Goal: Task Accomplishment & Management: Use online tool/utility

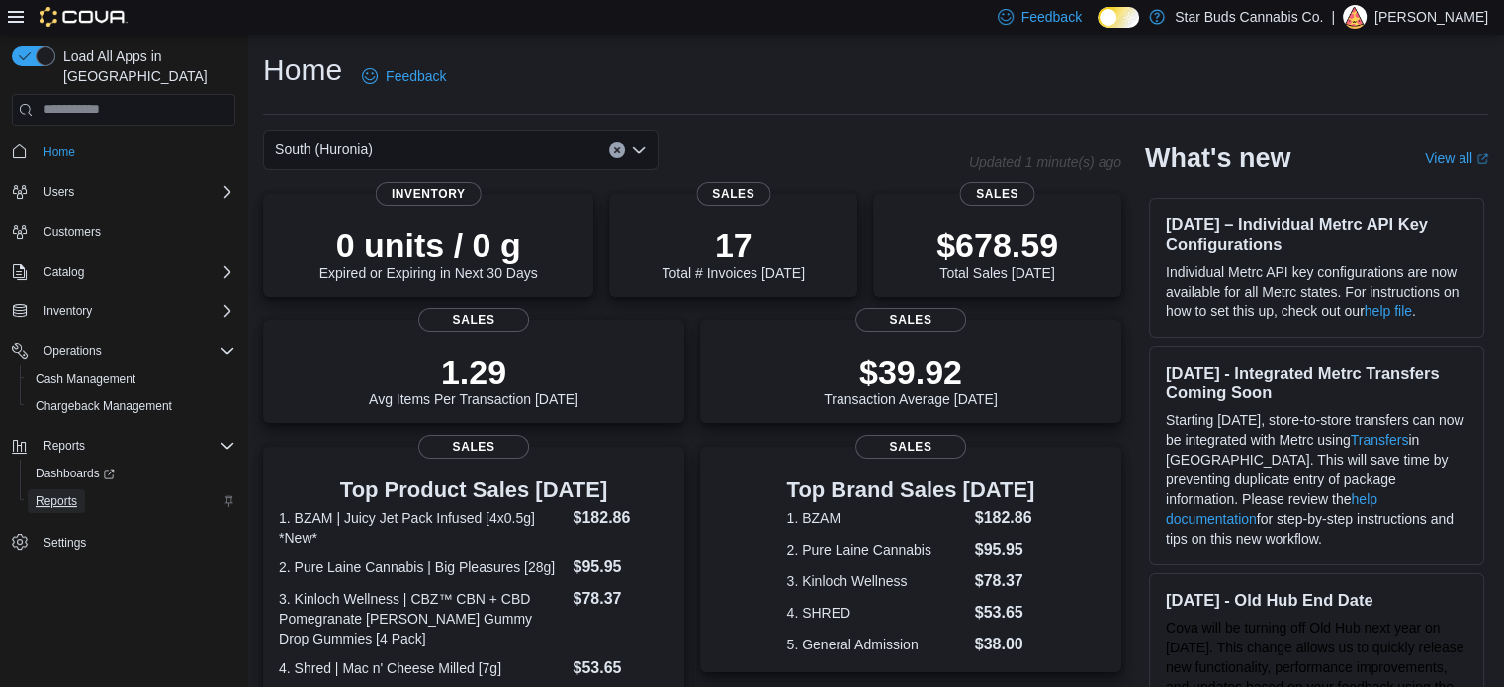
click at [61, 494] on span "Reports" at bounding box center [57, 502] width 42 height 16
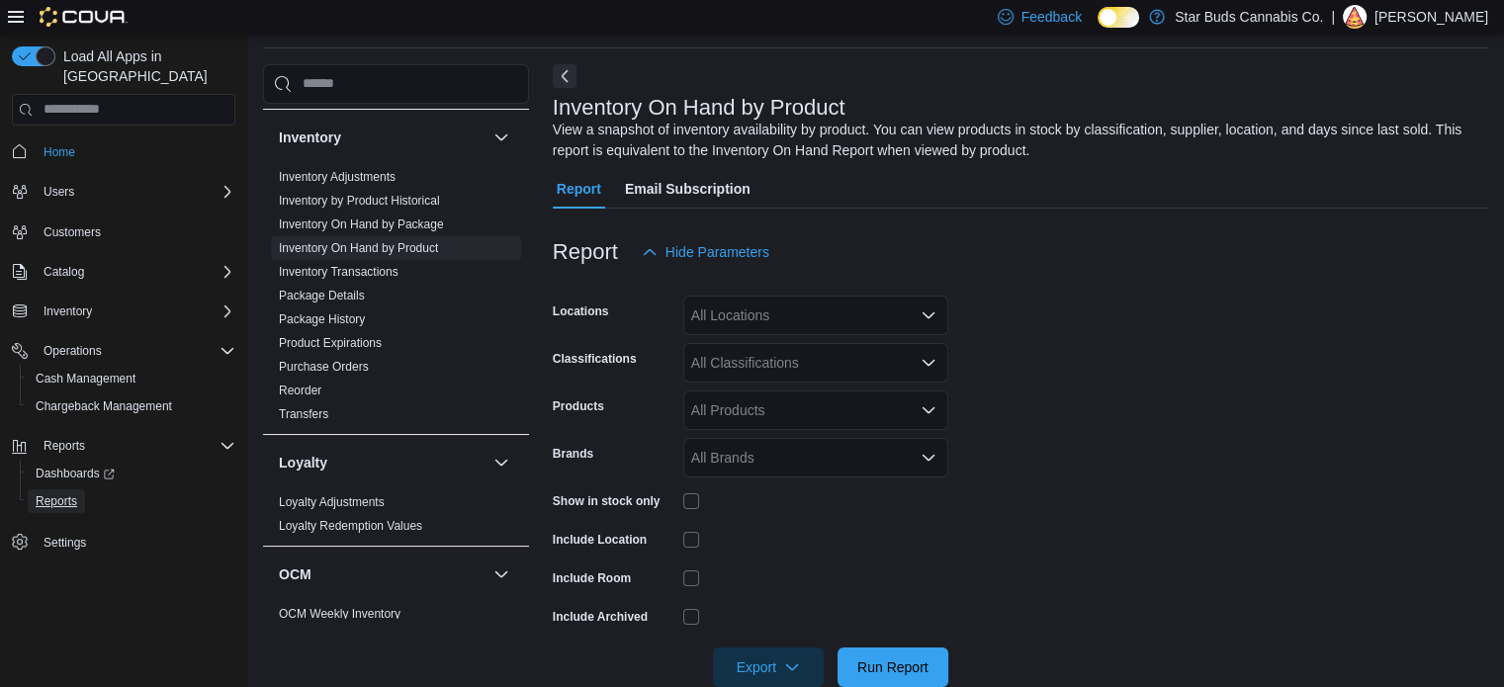
scroll to position [688, 0]
click at [310, 383] on link "Reorder" at bounding box center [300, 390] width 43 height 14
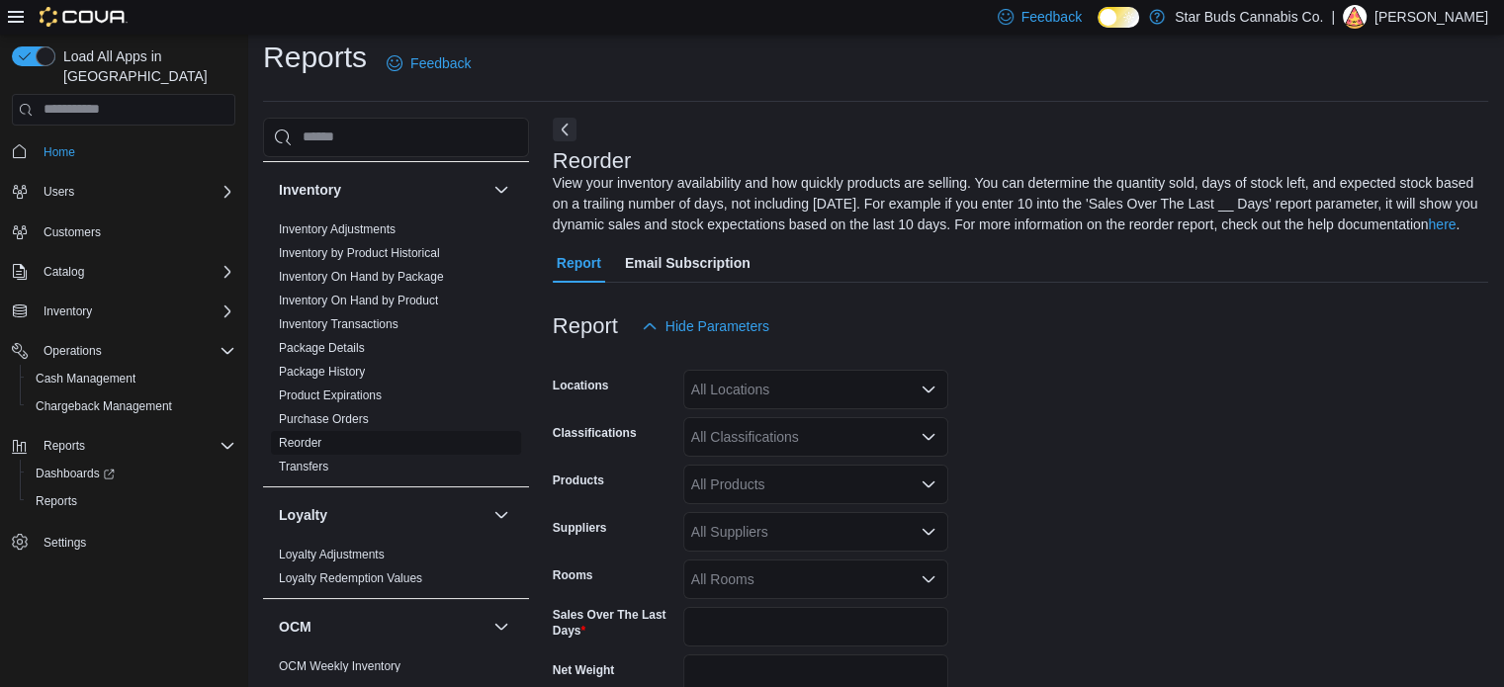
scroll to position [87, 0]
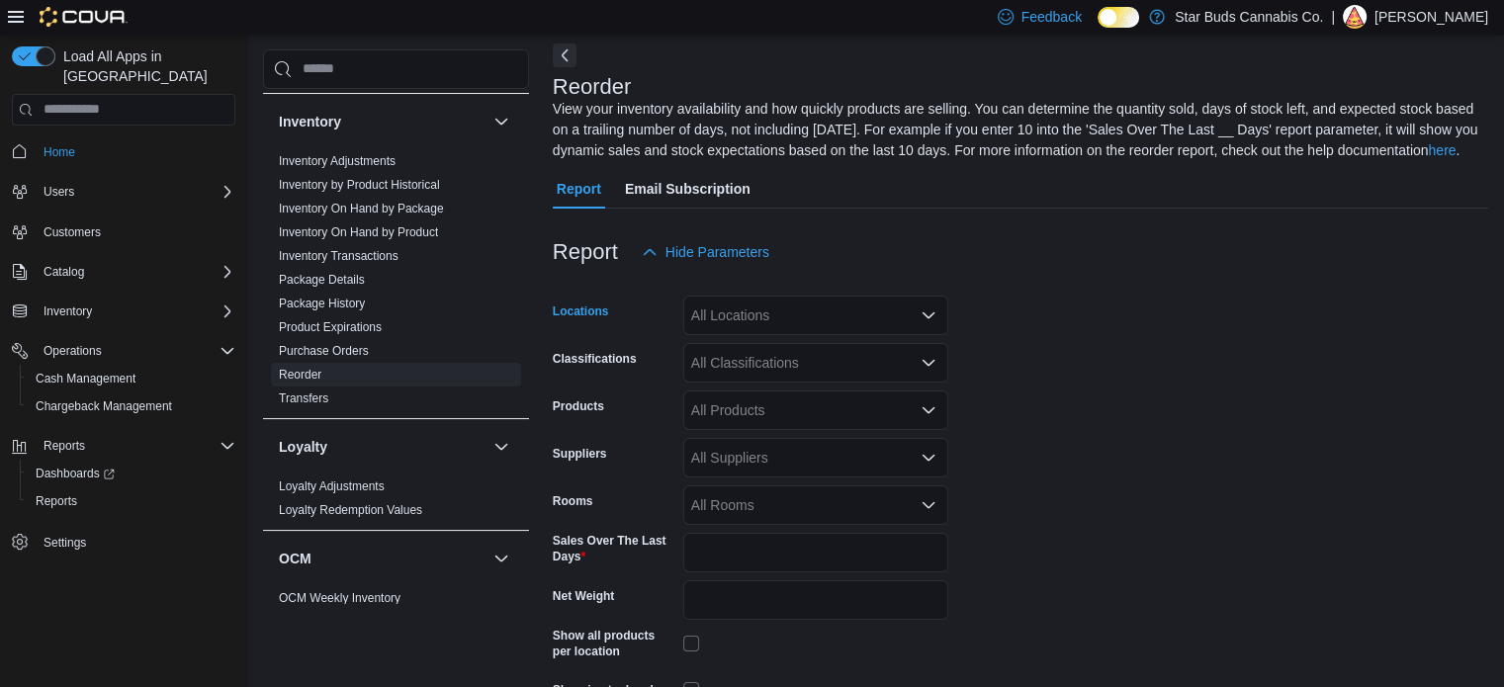
click at [789, 315] on div "All Locations" at bounding box center [815, 316] width 265 height 40
type input "*****"
click at [771, 335] on button "Innisfil" at bounding box center [815, 349] width 265 height 29
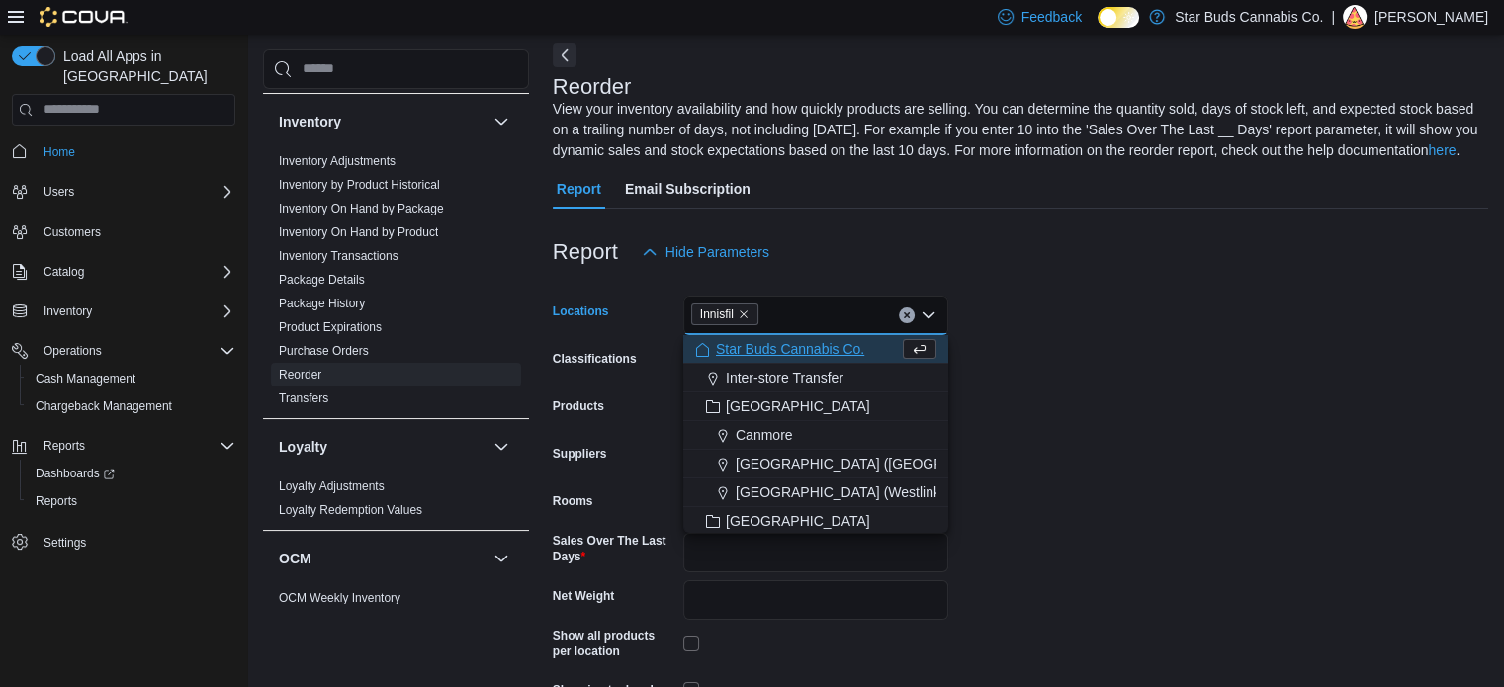
click at [1112, 377] on form "Locations Innisfil Combo box. Selected. Innisfil. Press Backspace to delete Inn…" at bounding box center [1021, 516] width 936 height 489
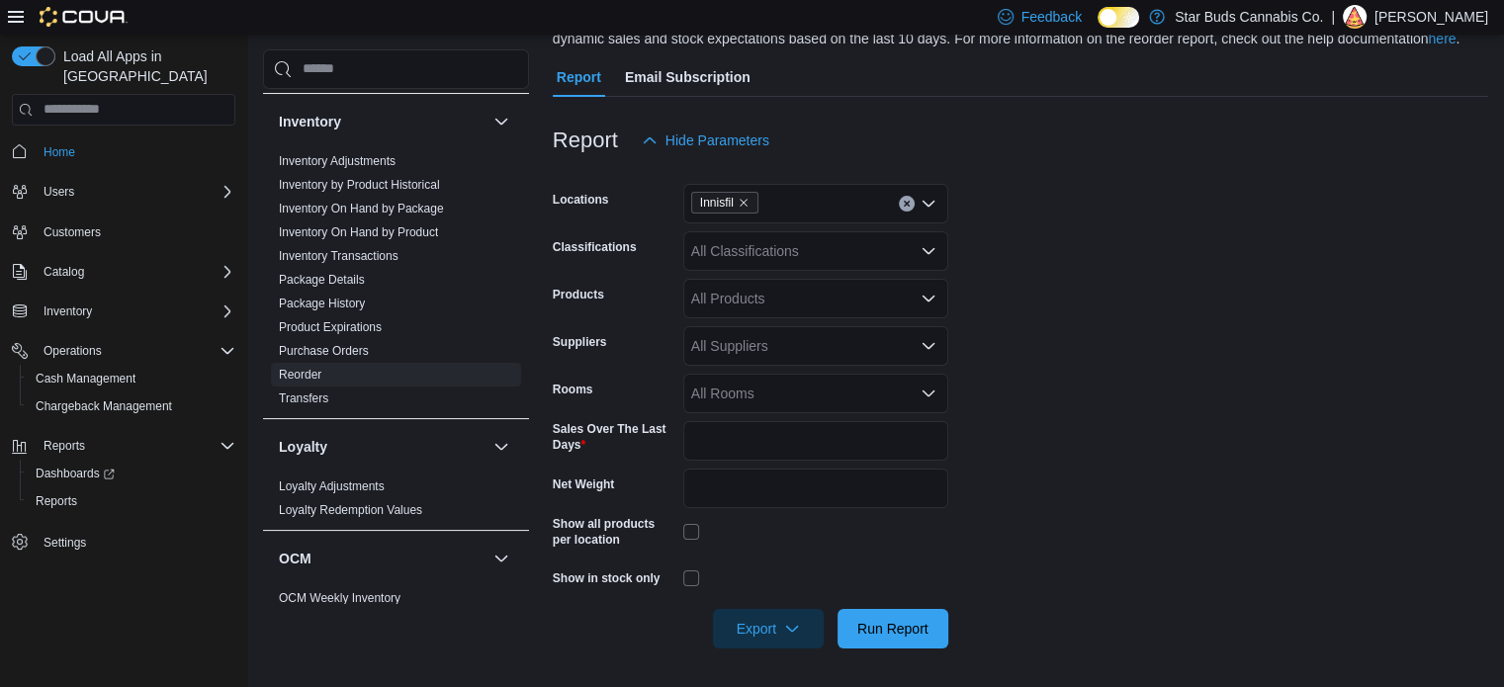
scroll to position [21, 0]
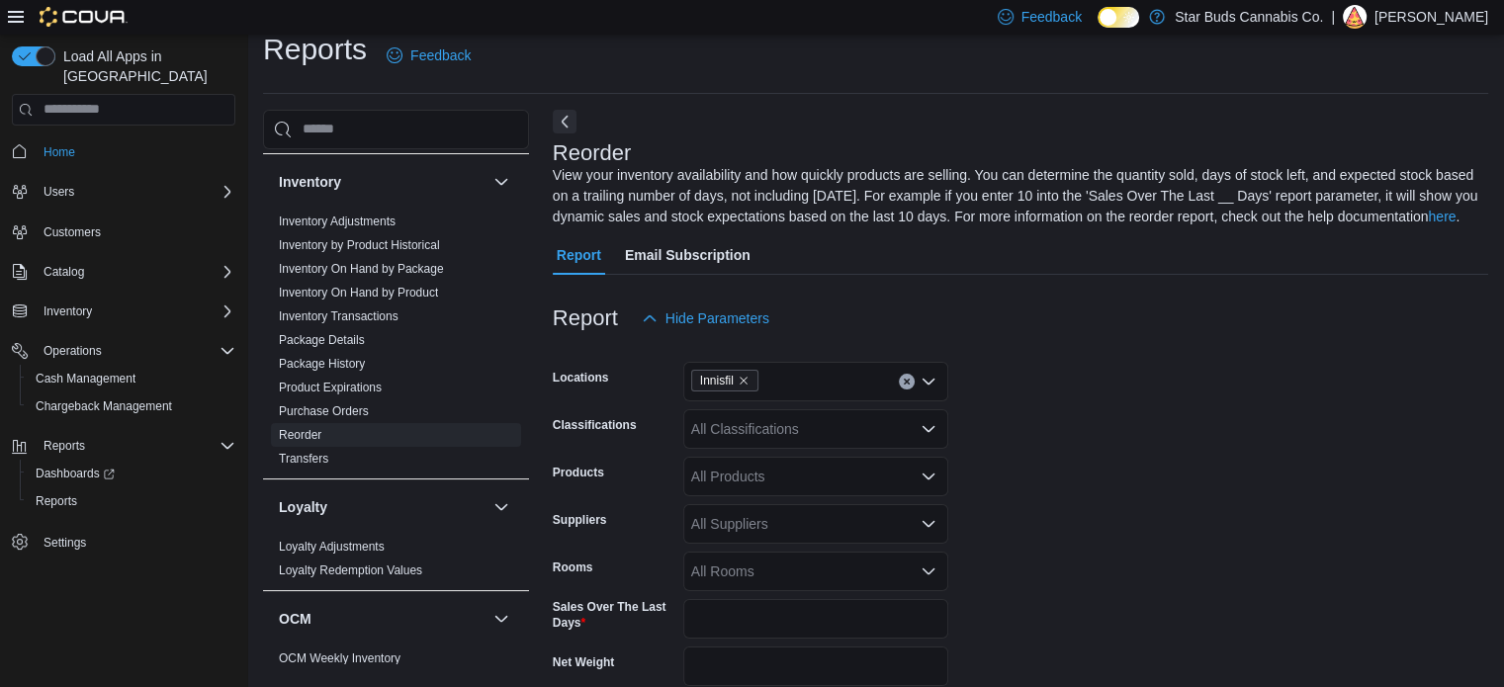
click at [823, 334] on div "Report Hide Parameters" at bounding box center [1021, 319] width 936 height 40
click at [787, 364] on div "Innisfil" at bounding box center [815, 382] width 265 height 40
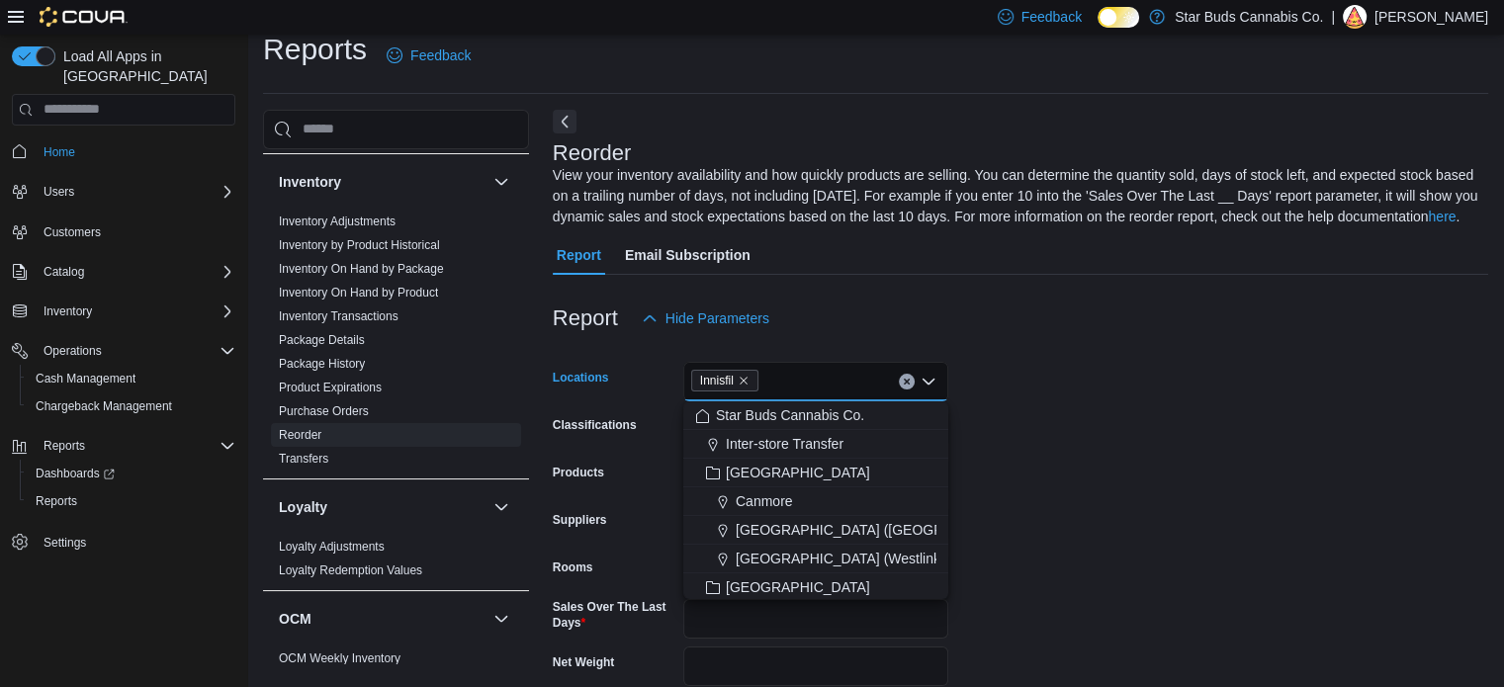
scroll to position [20, 0]
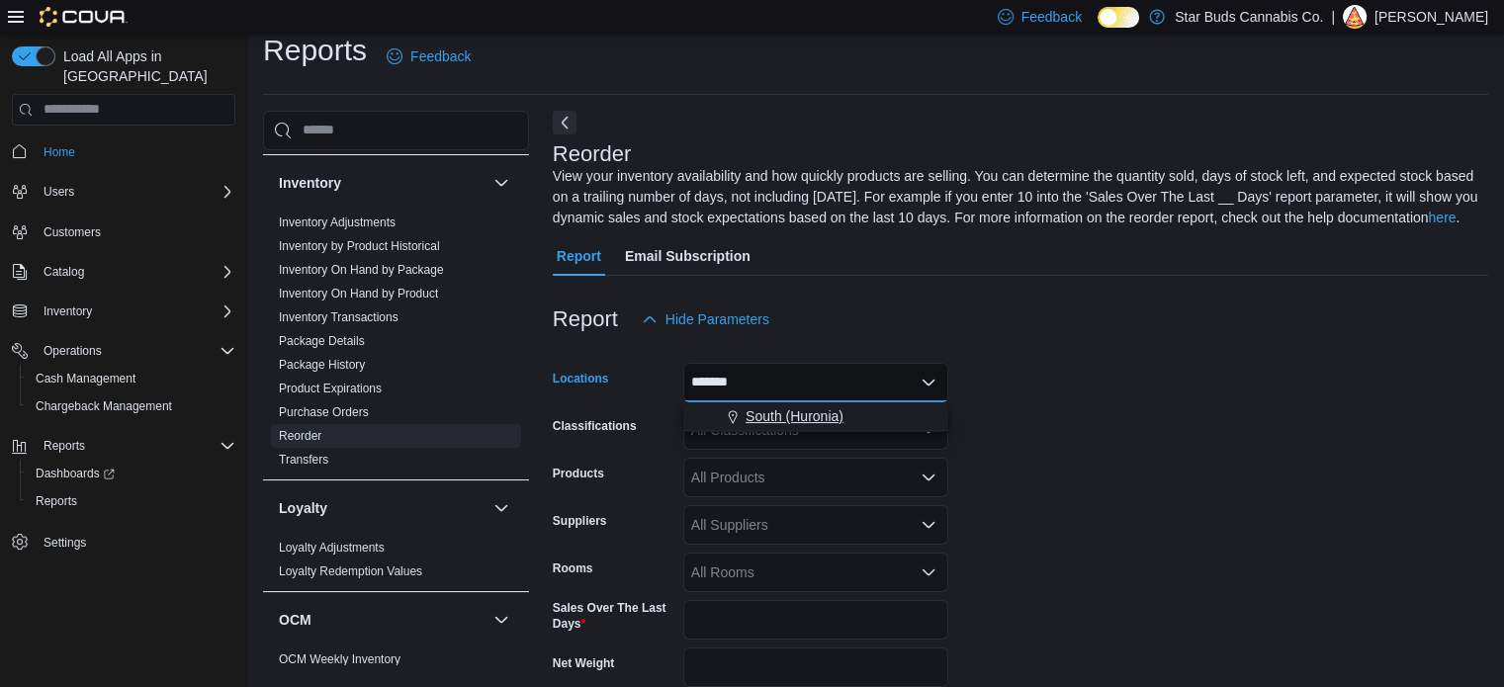
type input "*******"
click at [794, 407] on span "South (Huronia)" at bounding box center [795, 417] width 98 height 20
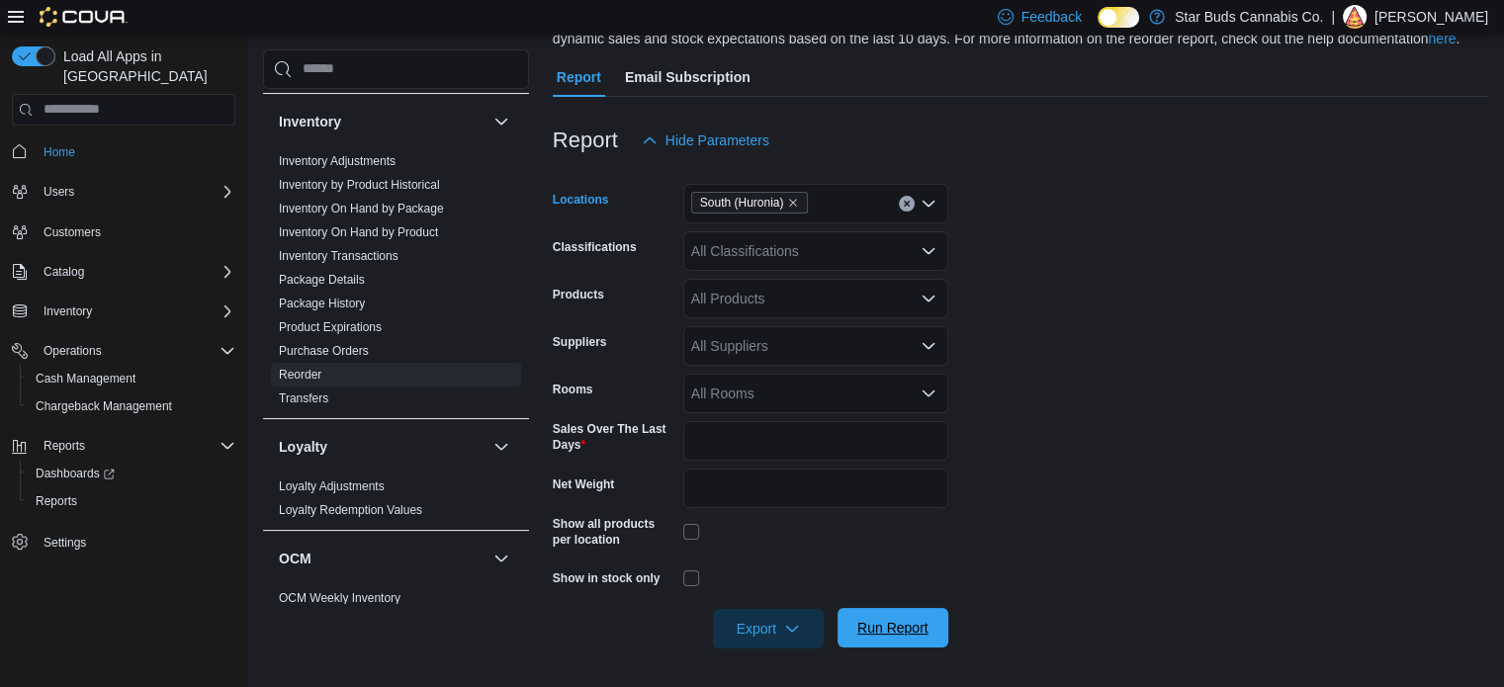
click at [887, 640] on span "Run Report" at bounding box center [893, 628] width 87 height 40
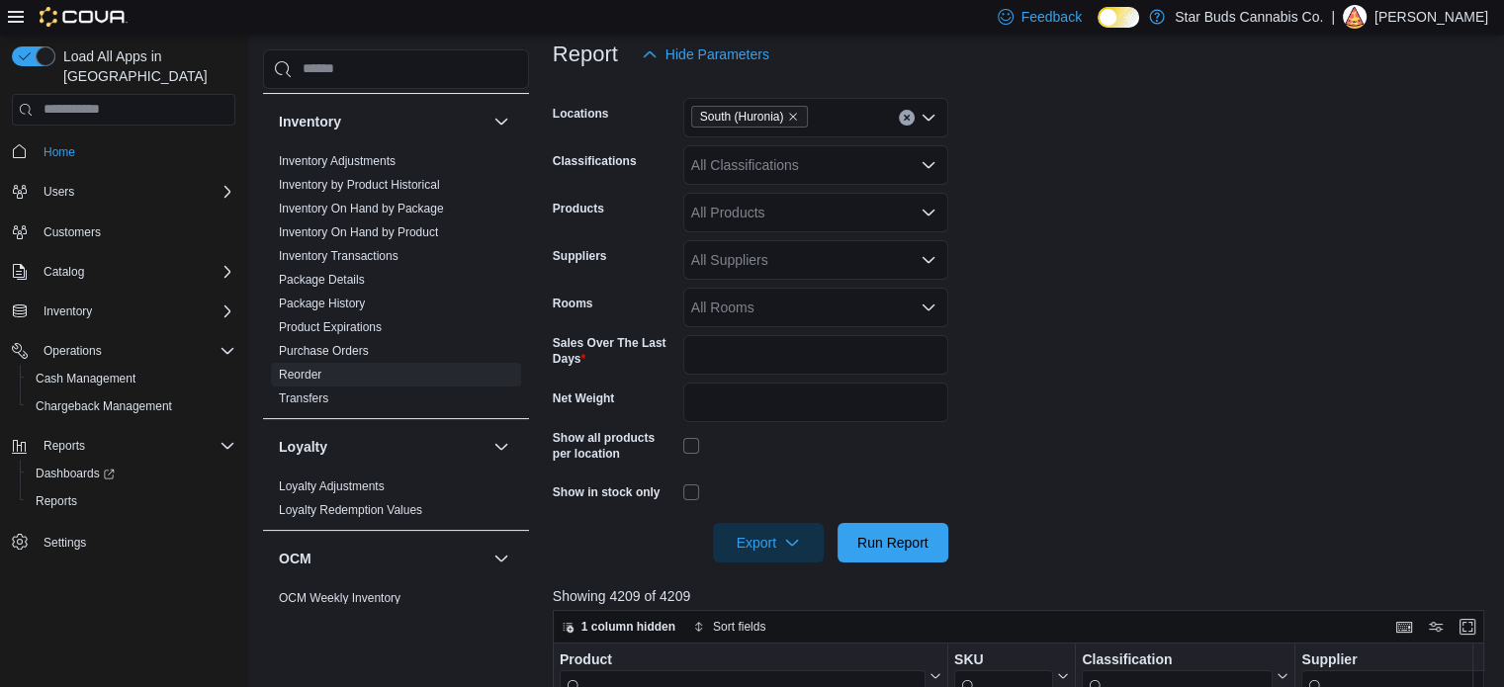
scroll to position [283, 0]
click at [771, 541] on span "Export" at bounding box center [768, 544] width 87 height 40
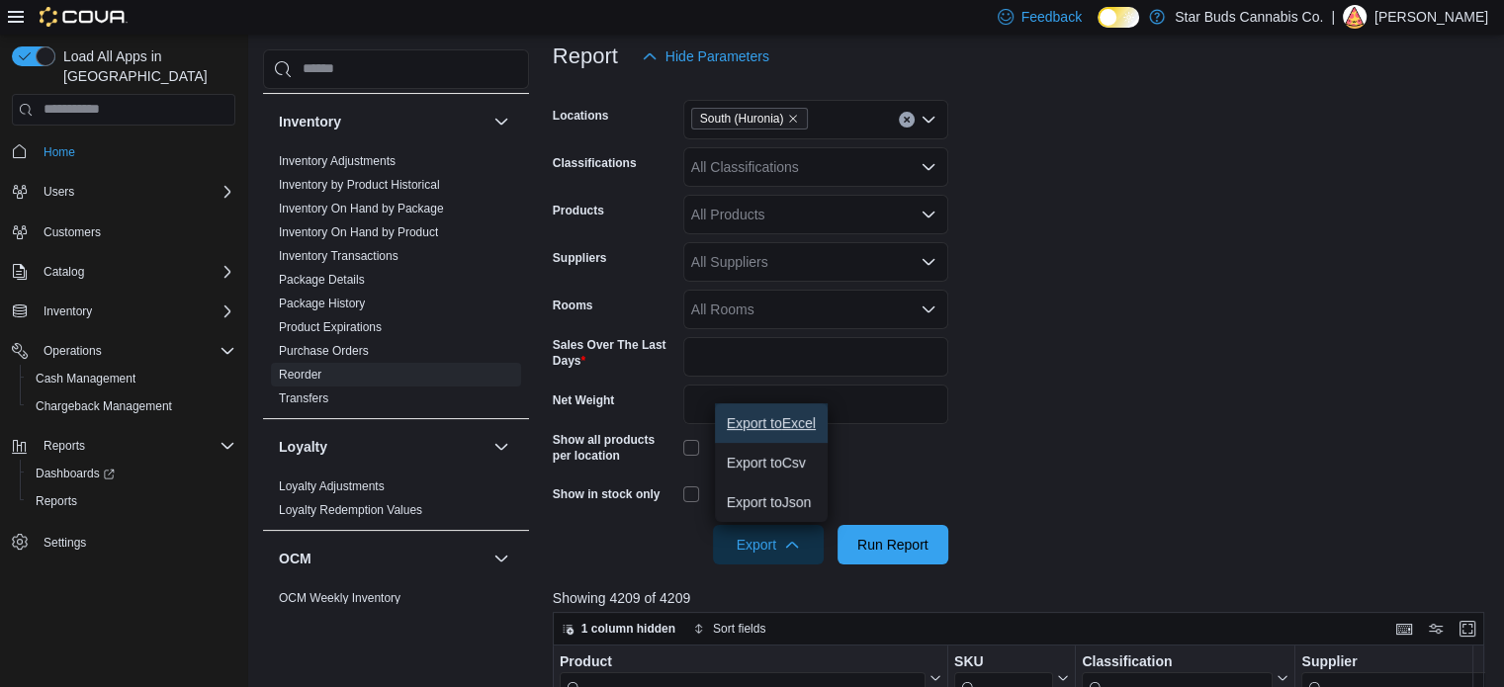
click at [786, 429] on span "Export to Excel" at bounding box center [771, 423] width 89 height 16
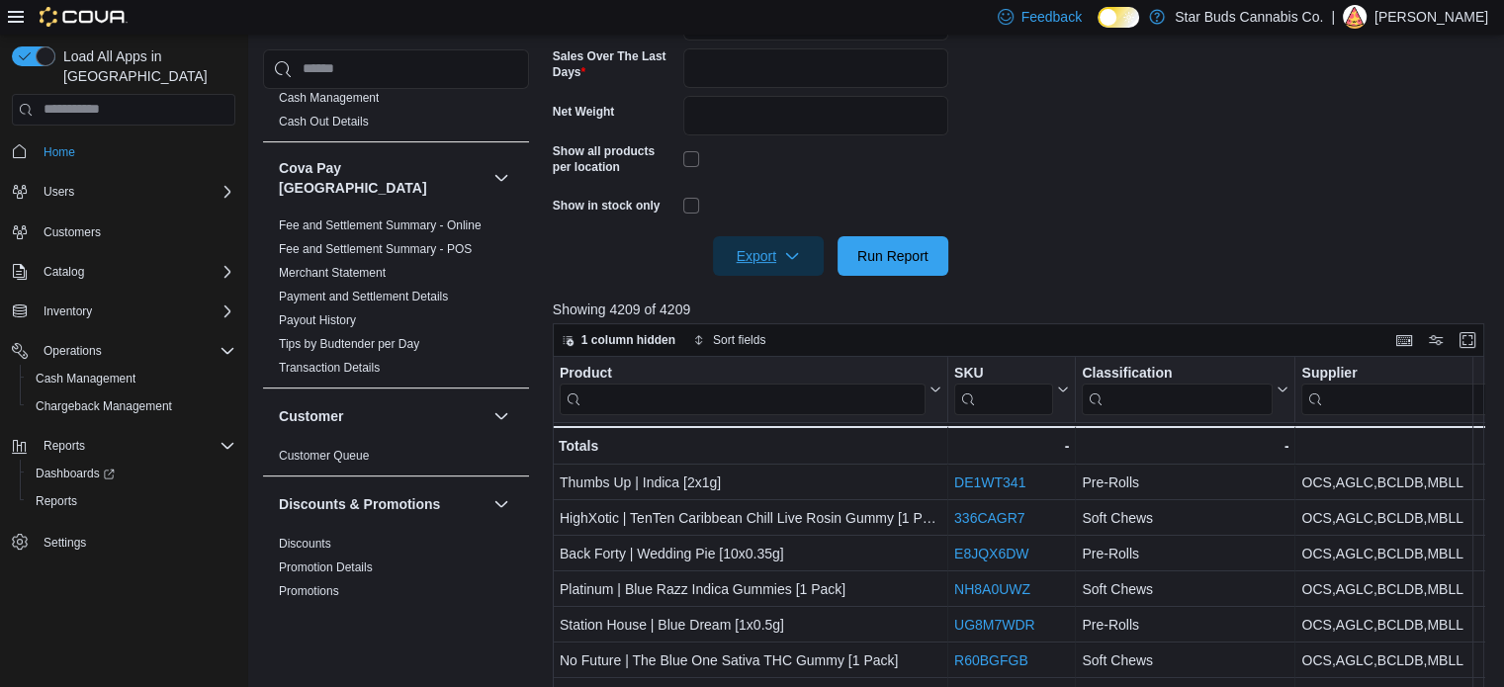
scroll to position [39, 0]
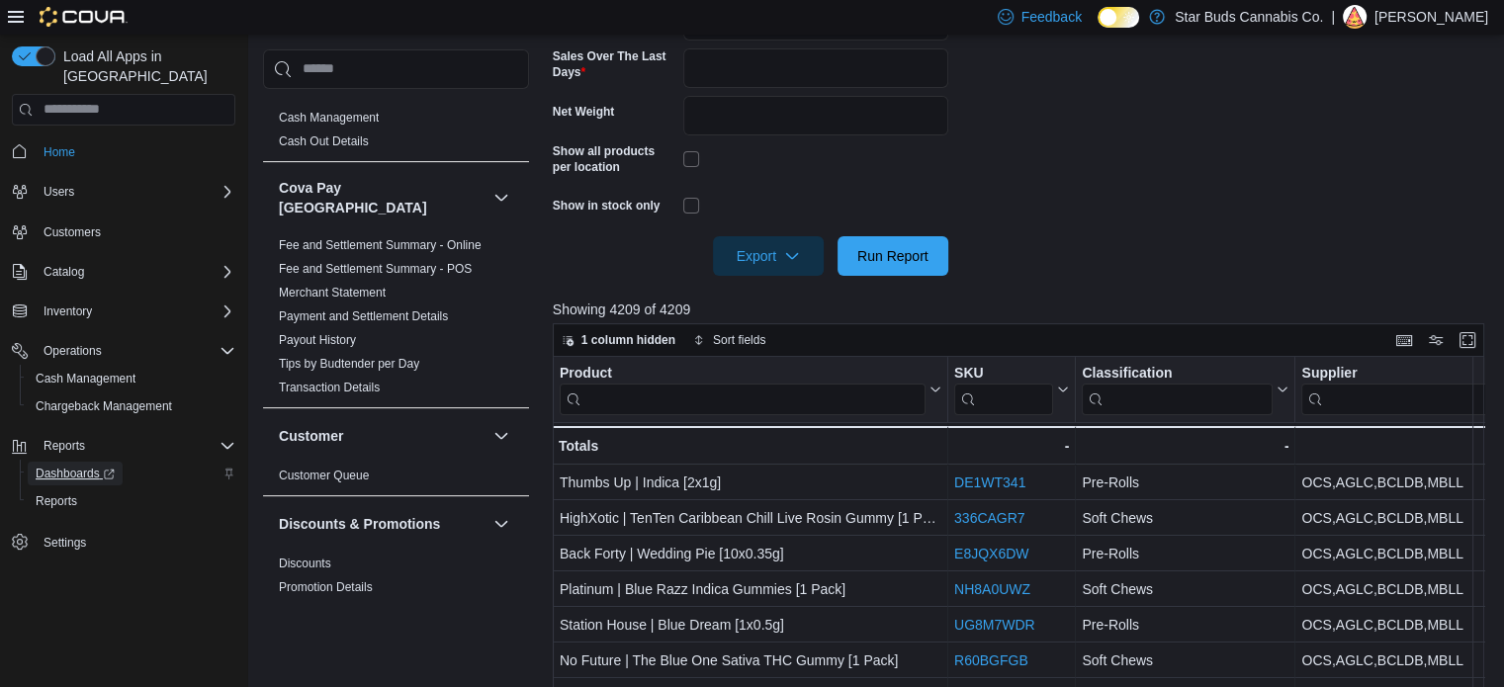
click at [63, 466] on span "Dashboards" at bounding box center [75, 474] width 79 height 16
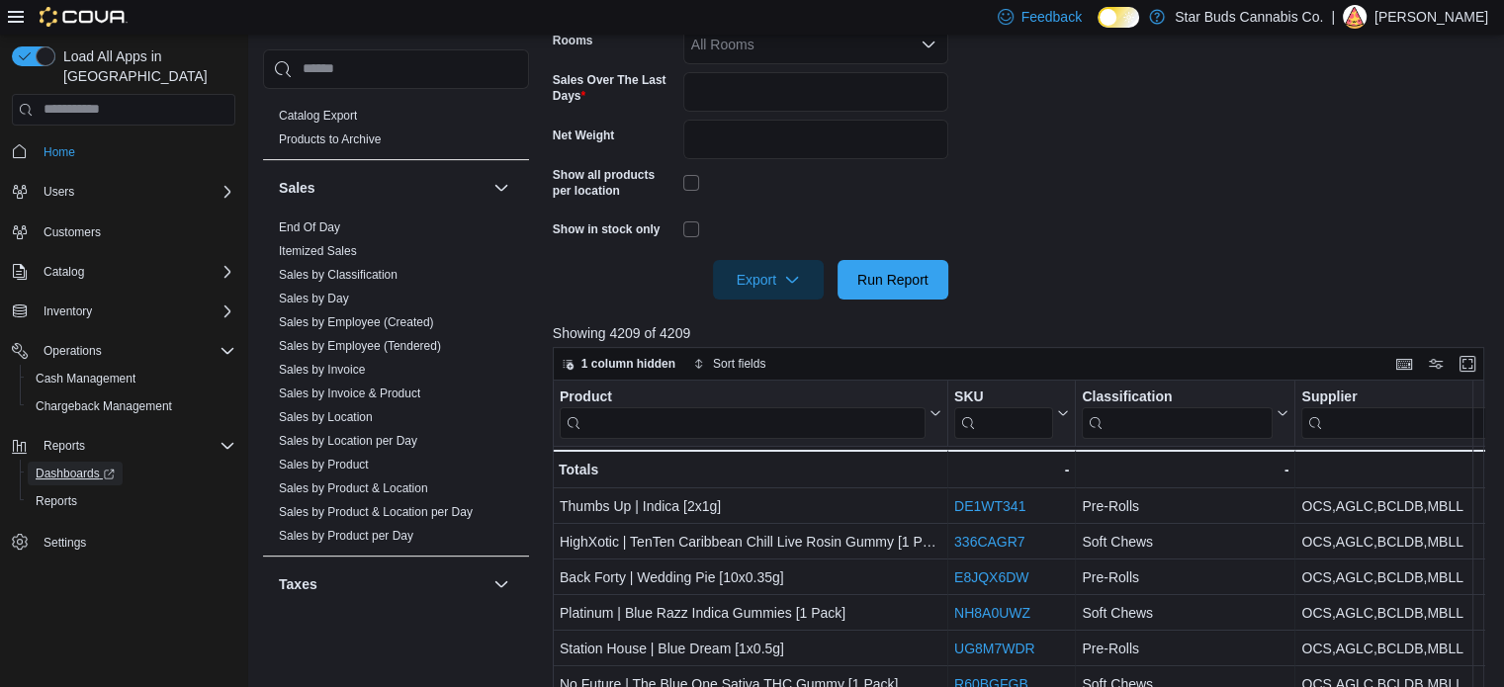
scroll to position [1348, 0]
click at [344, 457] on link "Sales by Product" at bounding box center [324, 464] width 90 height 14
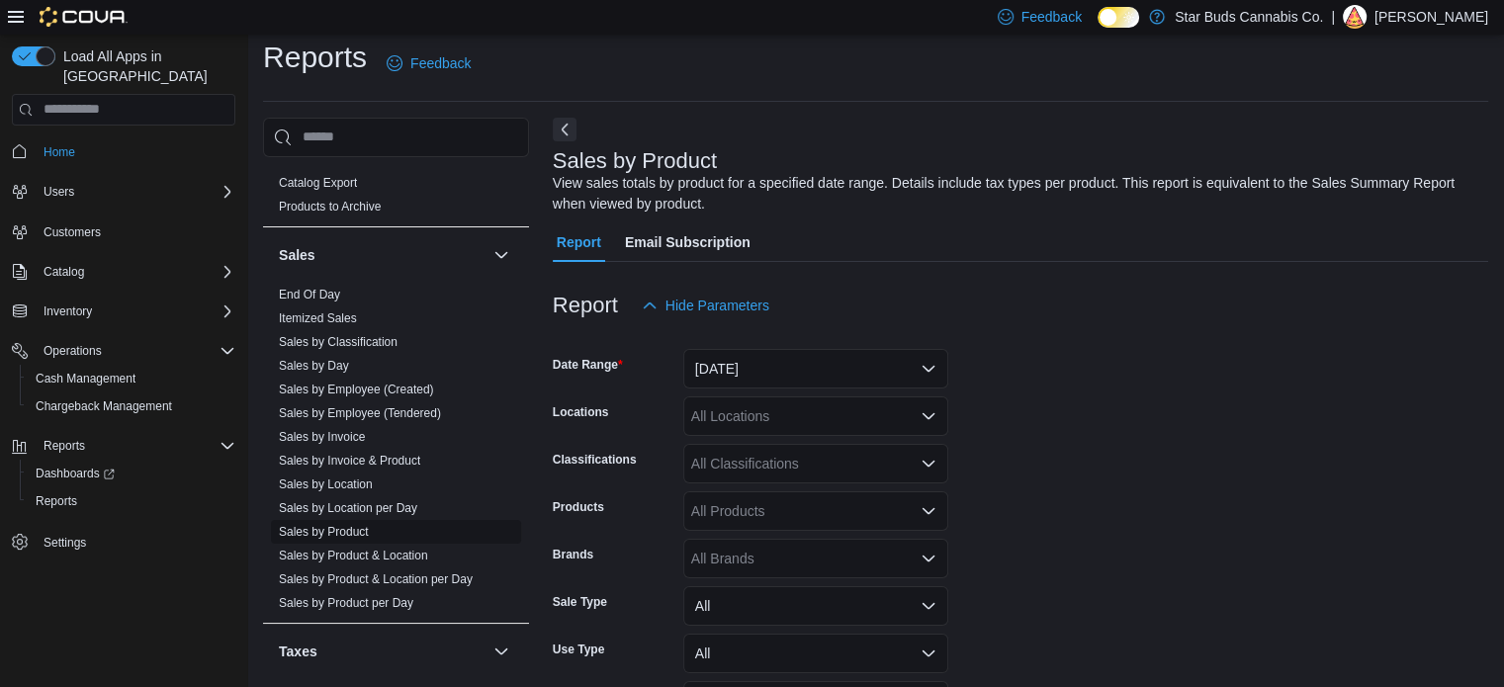
scroll to position [66, 0]
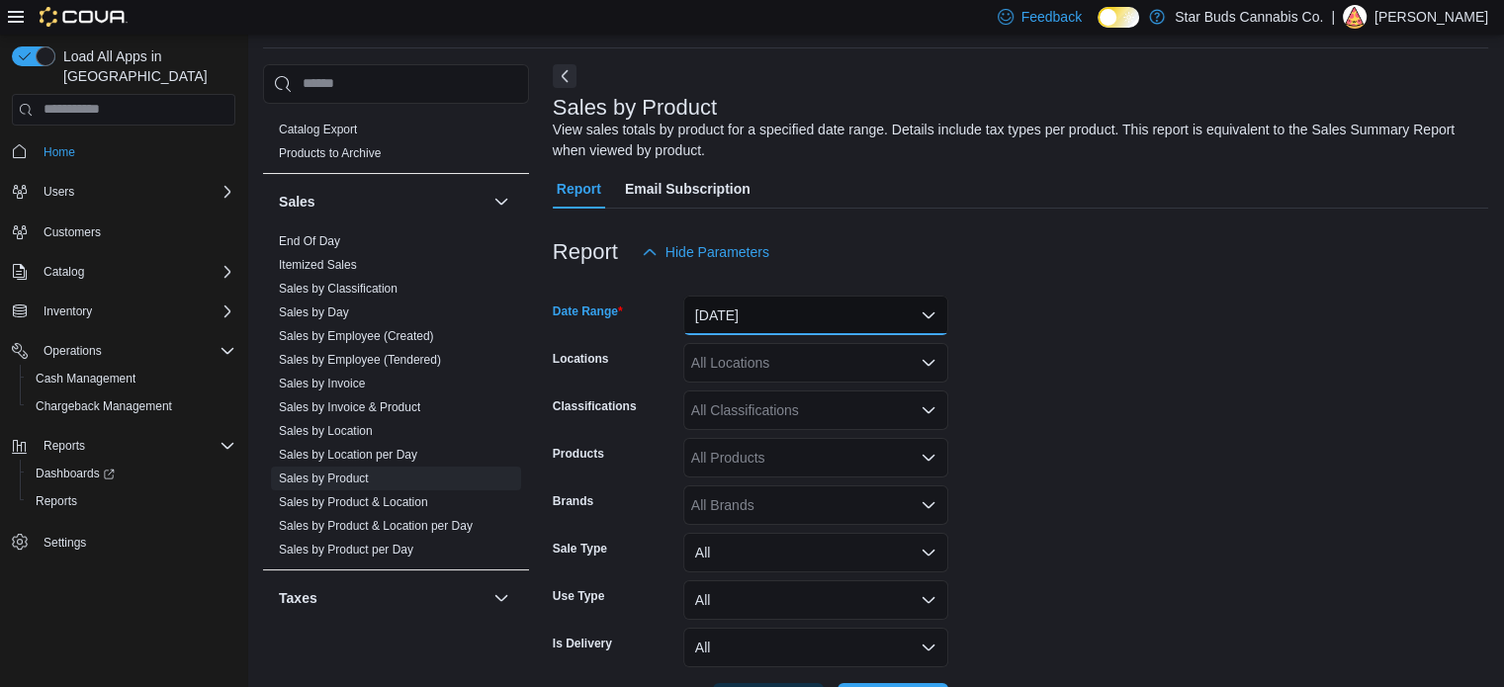
click at [840, 331] on button "[DATE]" at bounding box center [815, 316] width 265 height 40
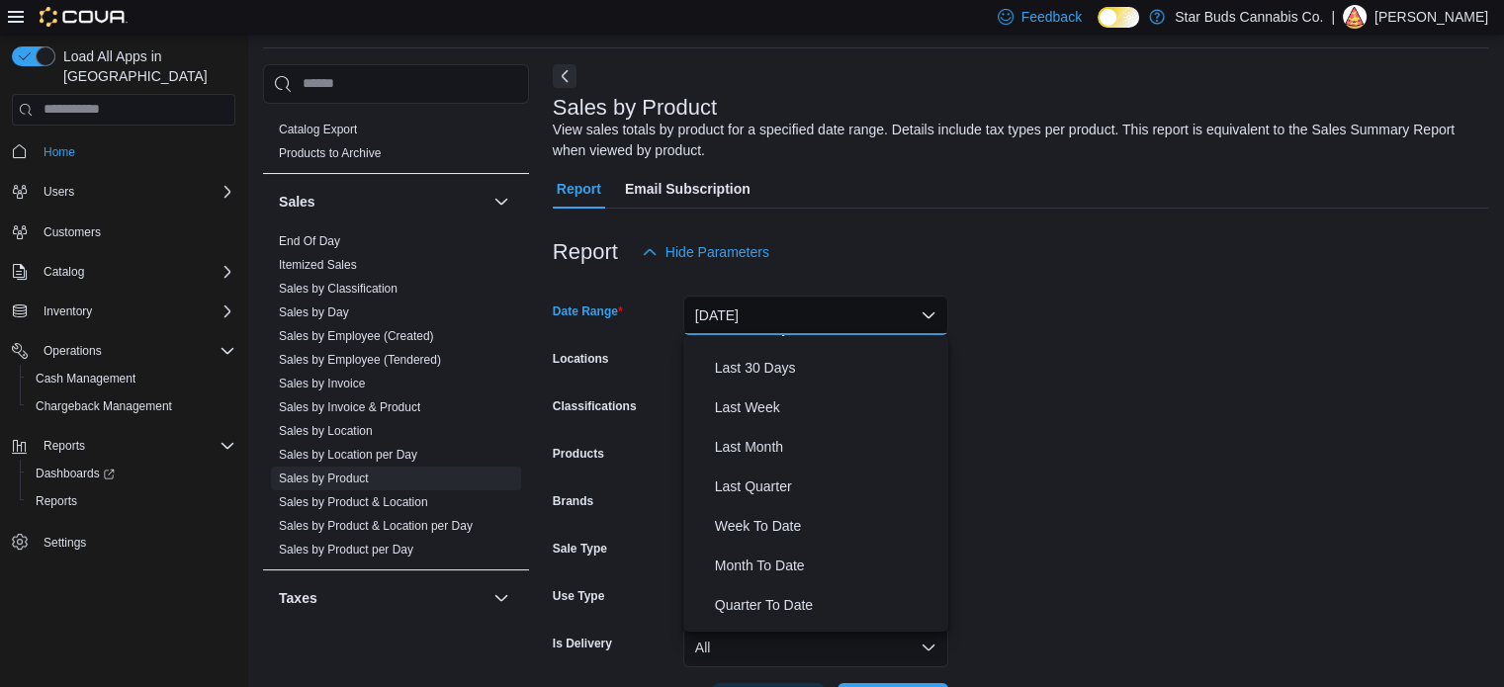
scroll to position [265, 0]
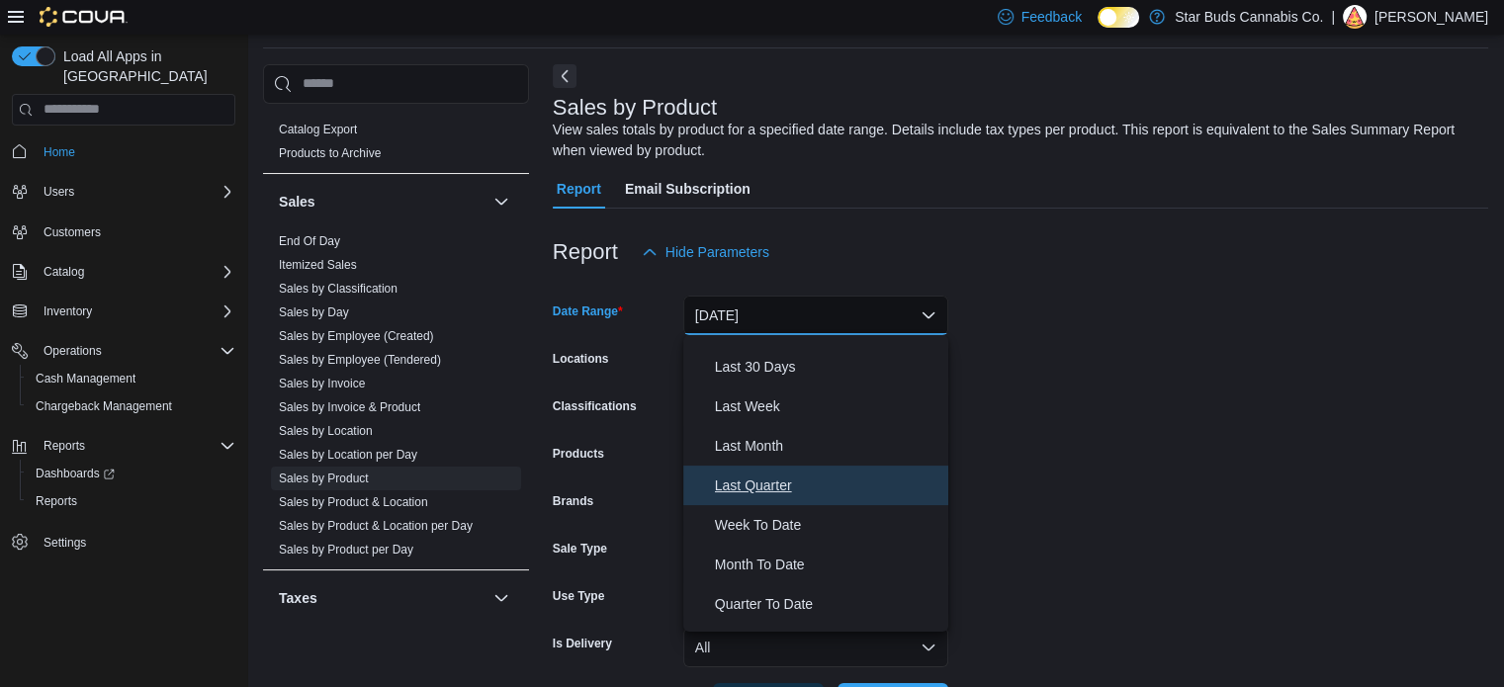
click at [772, 485] on span "Last Quarter" at bounding box center [828, 486] width 226 height 24
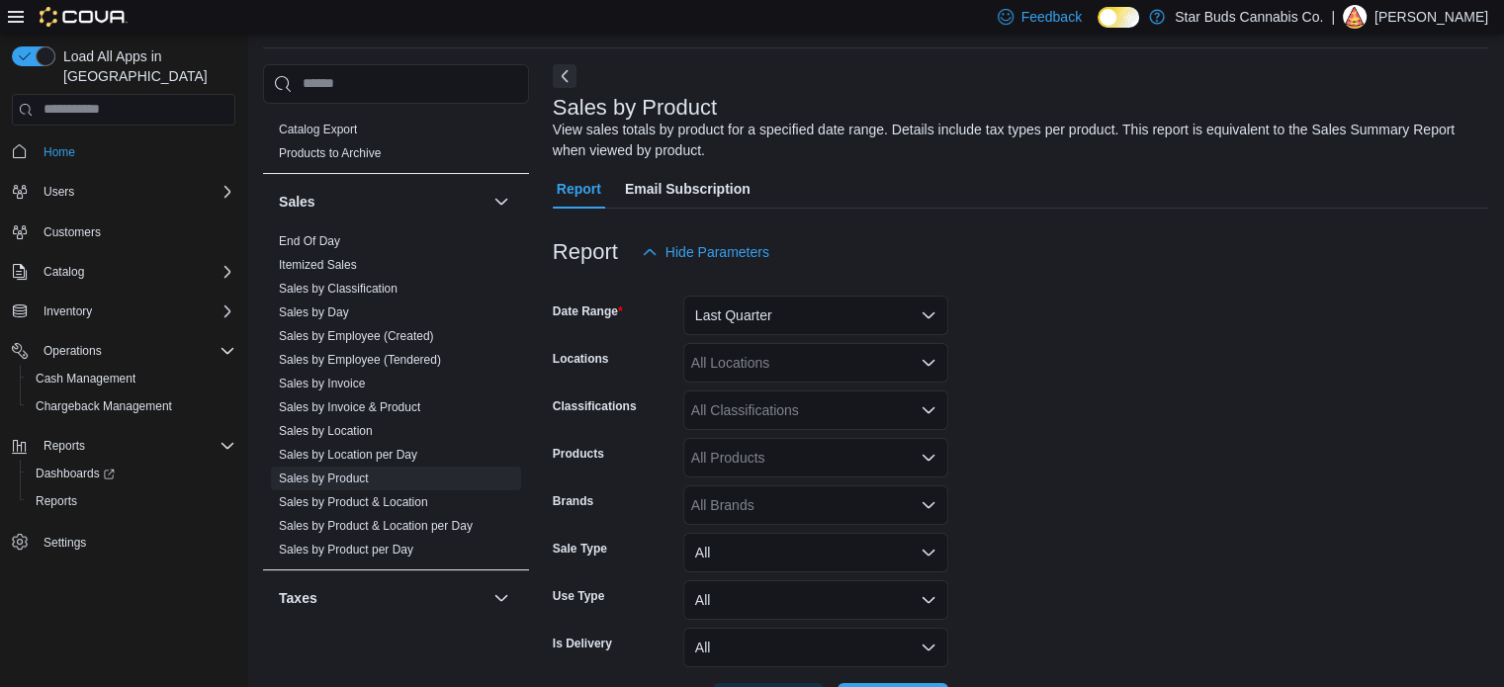
click at [1231, 368] on form "Date Range Last Quarter Locations All Locations Classifications All Classificat…" at bounding box center [1021, 497] width 936 height 451
click at [709, 370] on div "All Locations" at bounding box center [815, 363] width 265 height 40
type input "*******"
click at [728, 392] on icon "Choose from the following options" at bounding box center [732, 398] width 9 height 13
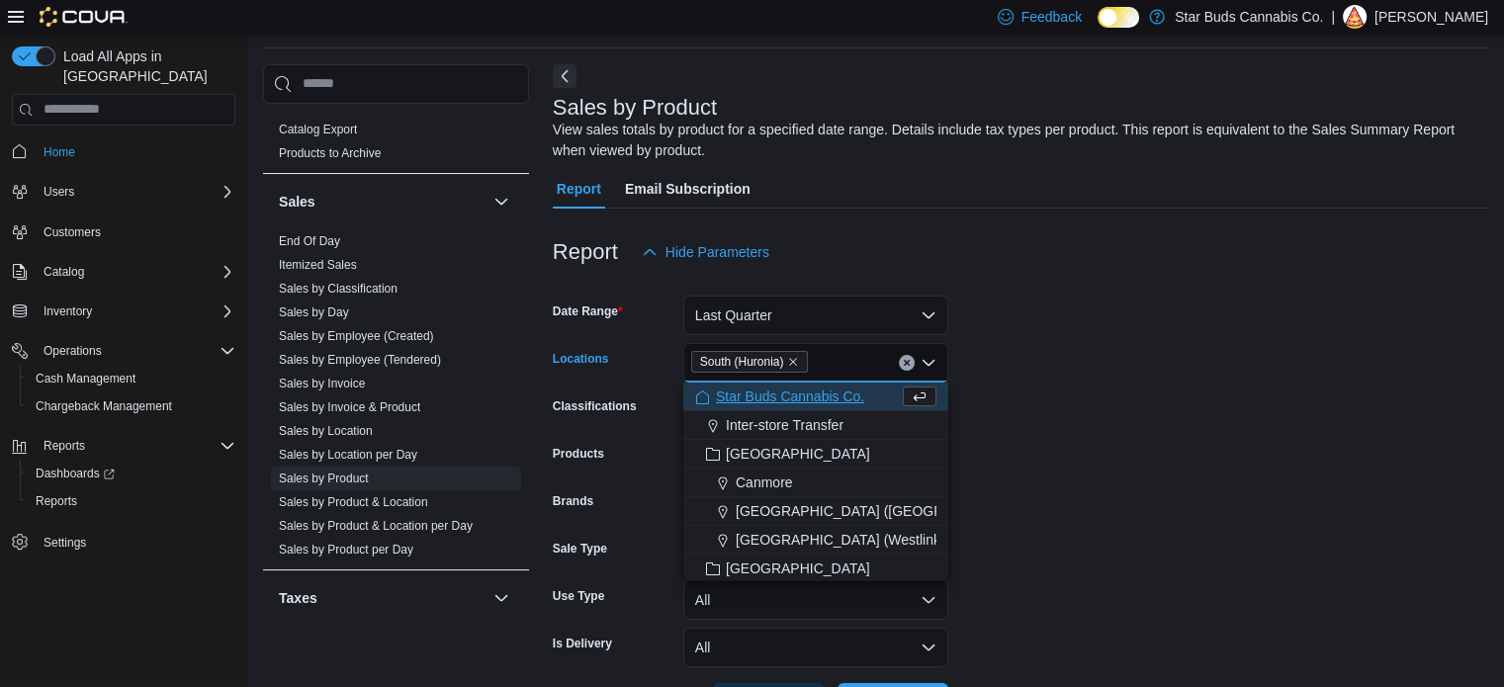
click at [1008, 426] on form "Date Range Last Quarter Locations [GEOGRAPHIC_DATA] (Huronia) Combo box. Select…" at bounding box center [1021, 497] width 936 height 451
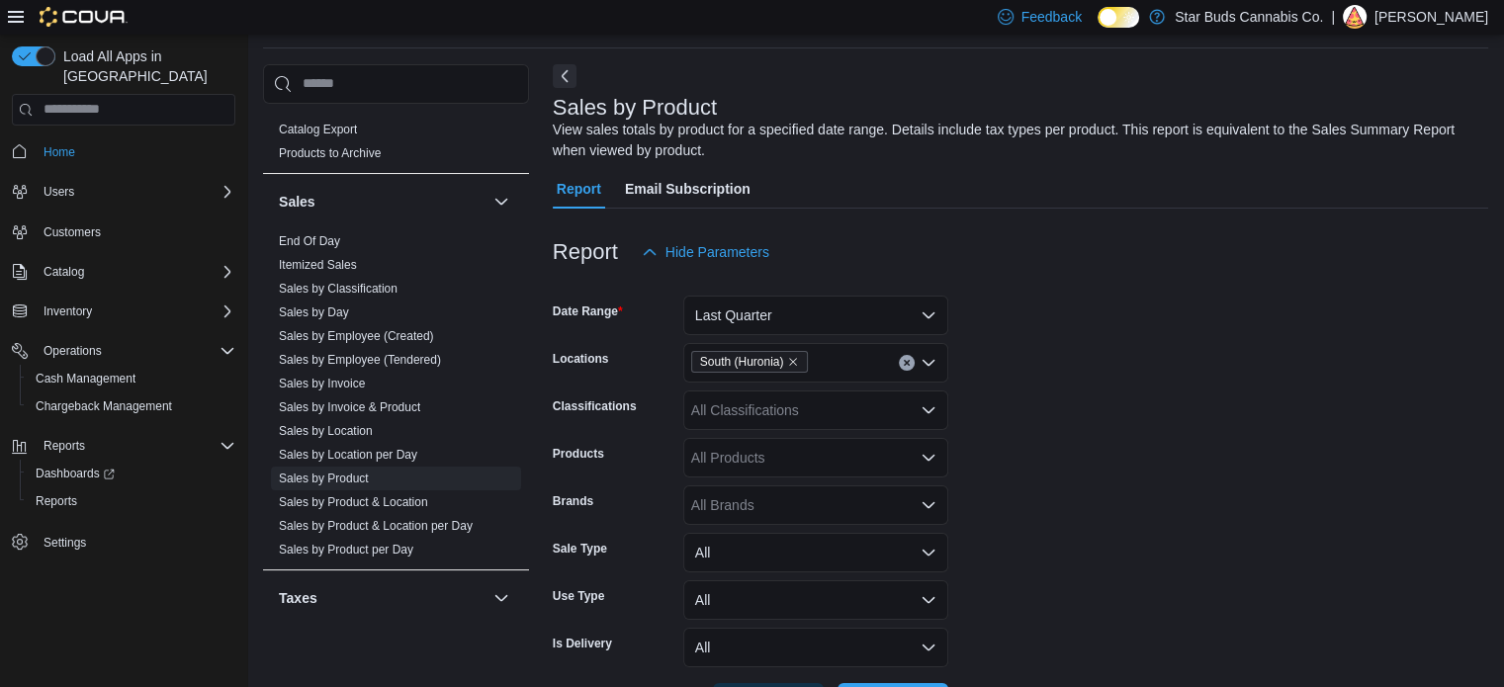
scroll to position [140, 0]
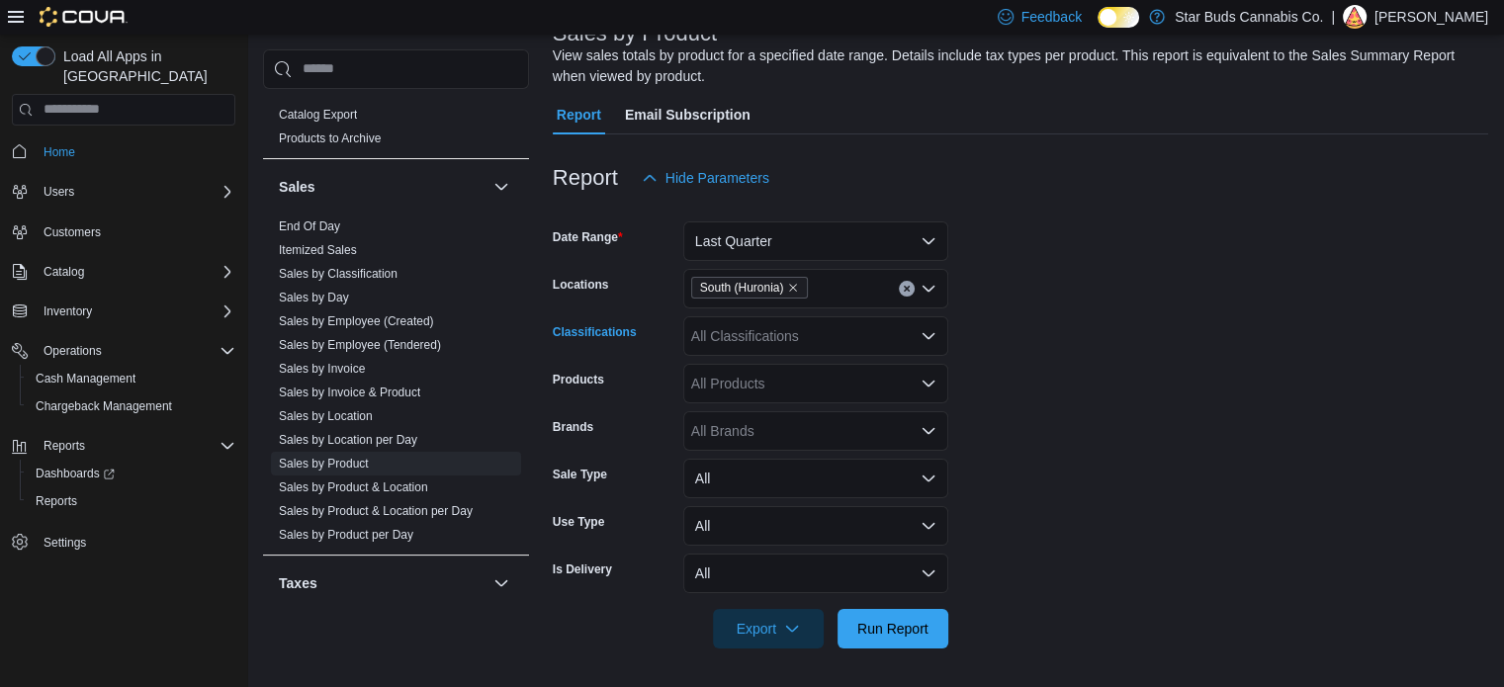
click at [816, 339] on div "All Classifications" at bounding box center [815, 337] width 265 height 40
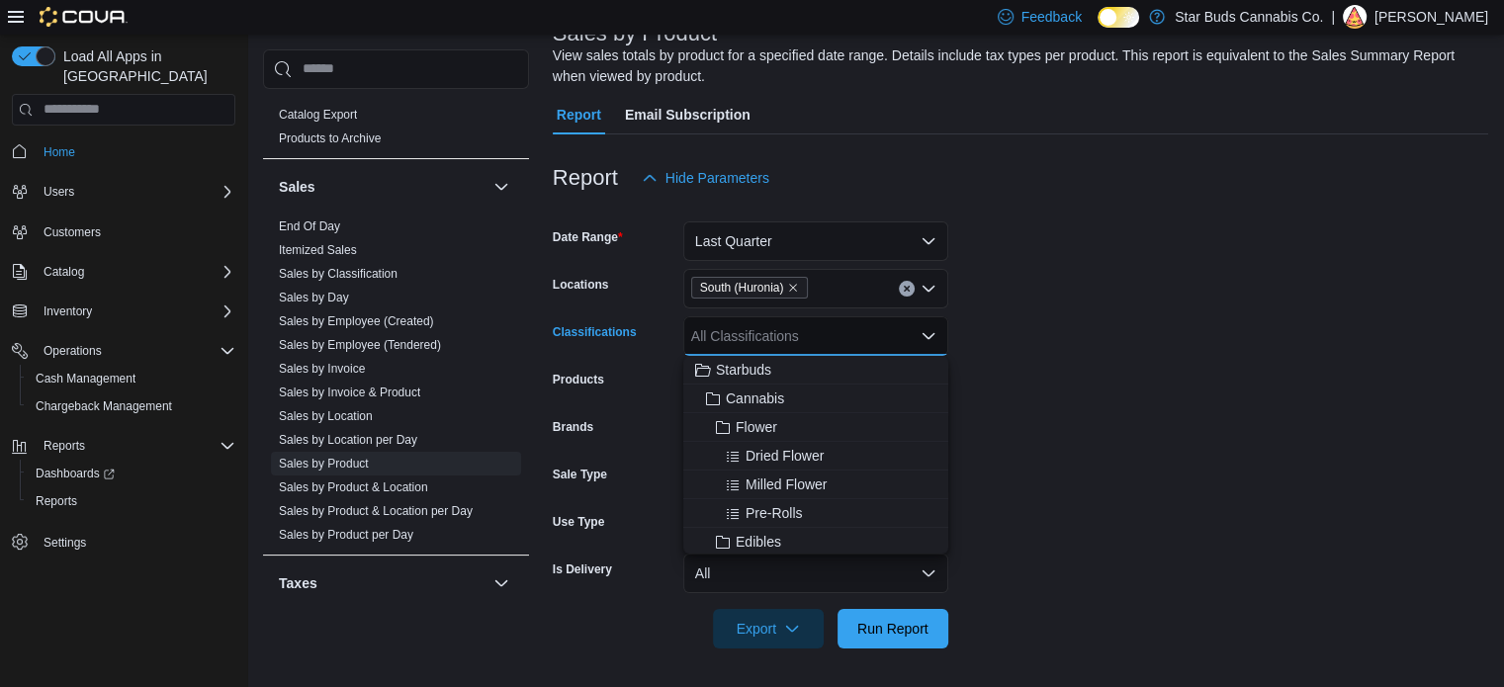
click at [1249, 446] on form "Date Range Last Quarter Locations [GEOGRAPHIC_DATA] (Huronia) Classifications A…" at bounding box center [1021, 423] width 936 height 451
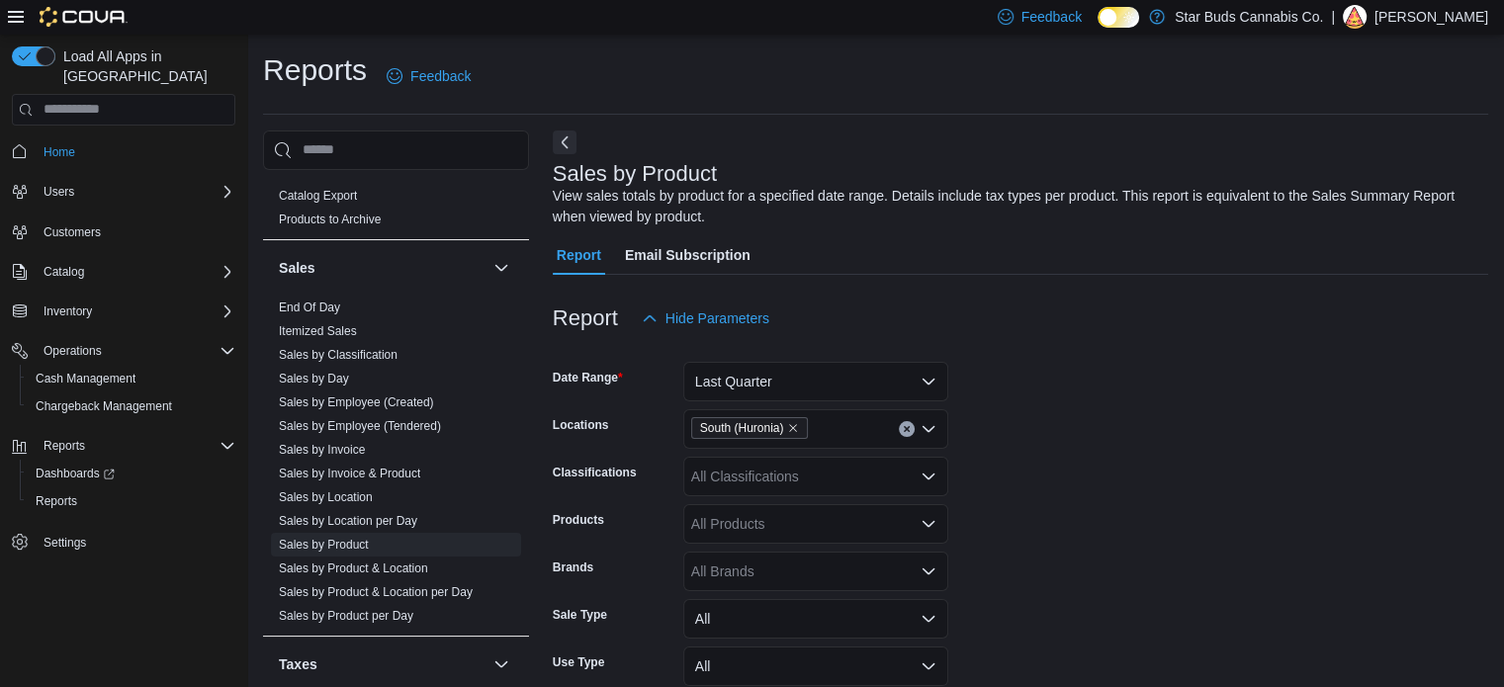
scroll to position [135, 0]
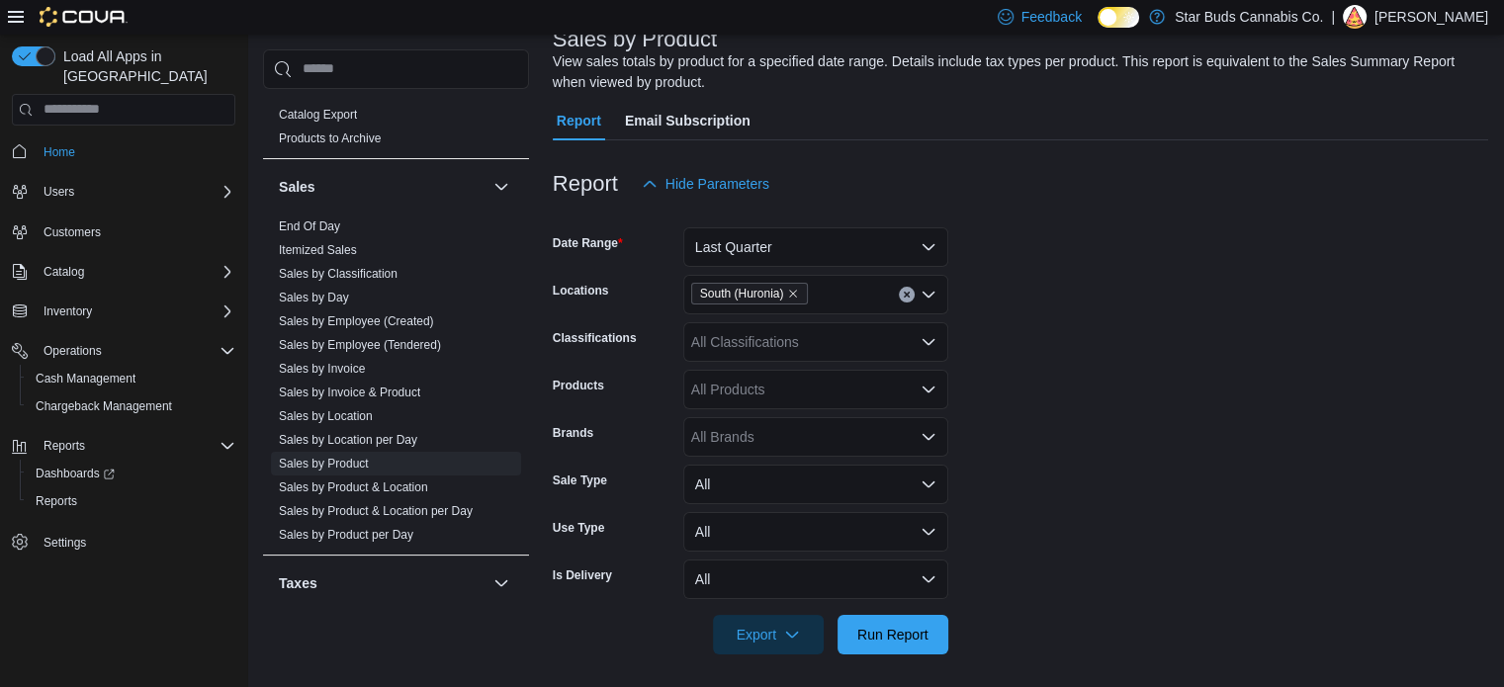
click at [755, 339] on div "All Classifications" at bounding box center [815, 342] width 265 height 40
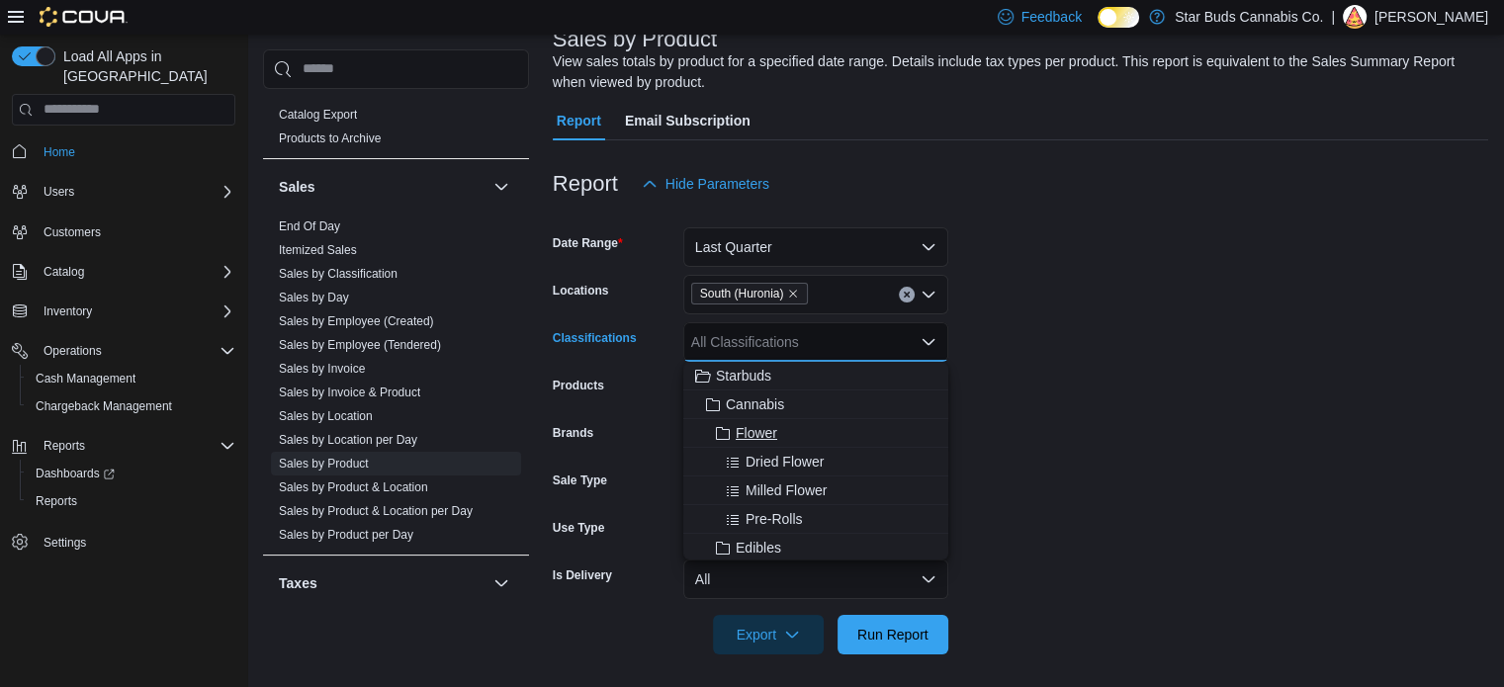
click at [739, 434] on span "Flower" at bounding box center [757, 433] width 42 height 20
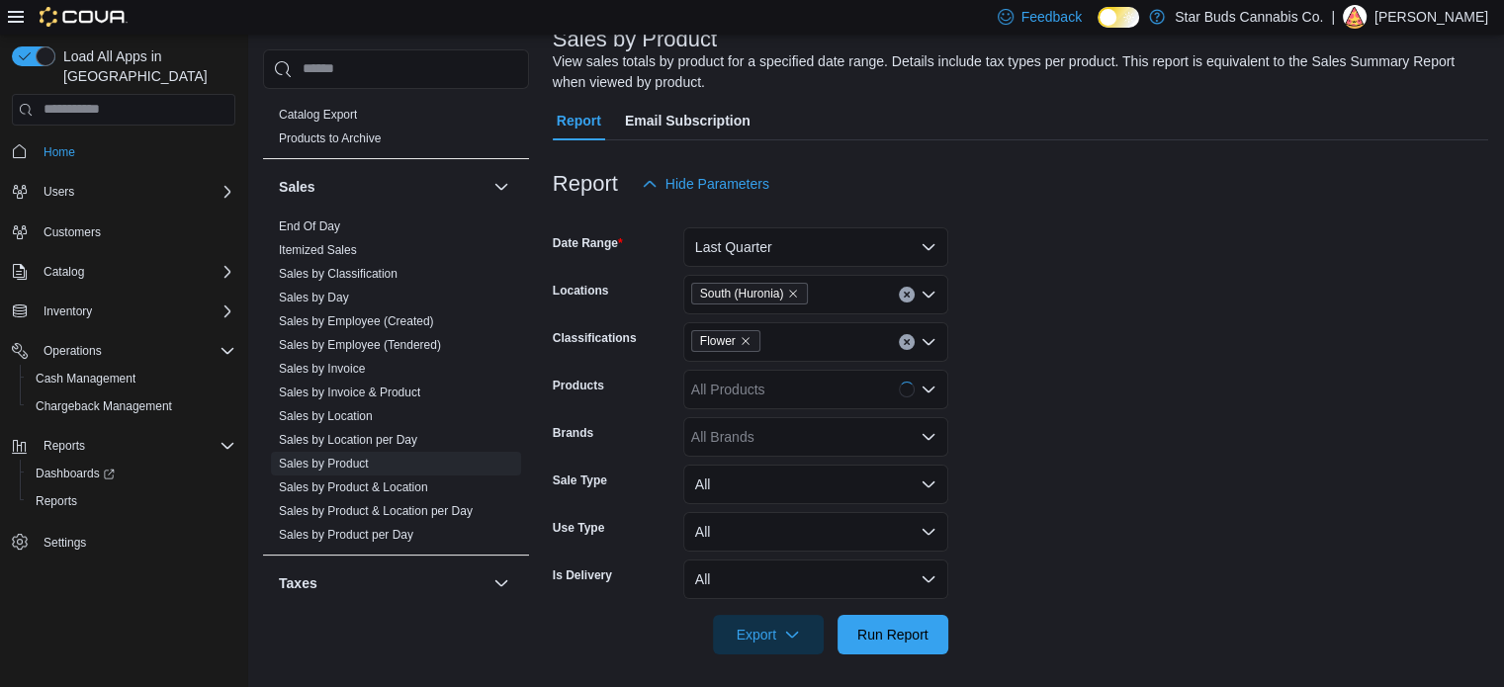
click at [1109, 402] on form "Date Range Last Quarter Locations South (Huronia) Classifications Flower Produc…" at bounding box center [1021, 429] width 936 height 451
click at [893, 656] on div at bounding box center [1021, 667] width 936 height 24
click at [895, 635] on span "Run Report" at bounding box center [893, 634] width 71 height 20
